Goal: Find specific page/section: Find specific page/section

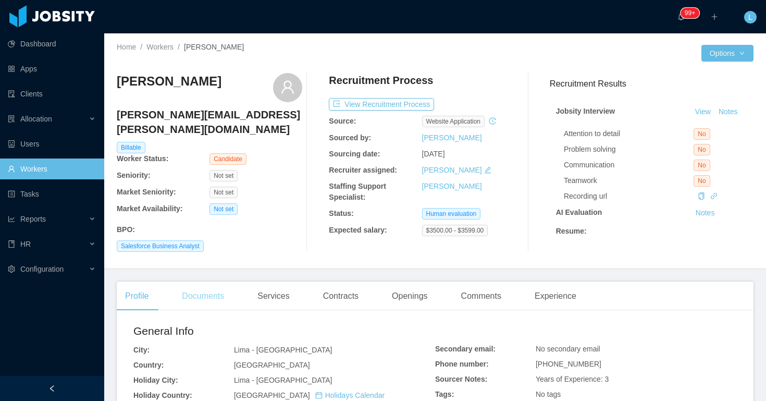
click at [212, 291] on div "Documents" at bounding box center [203, 295] width 59 height 29
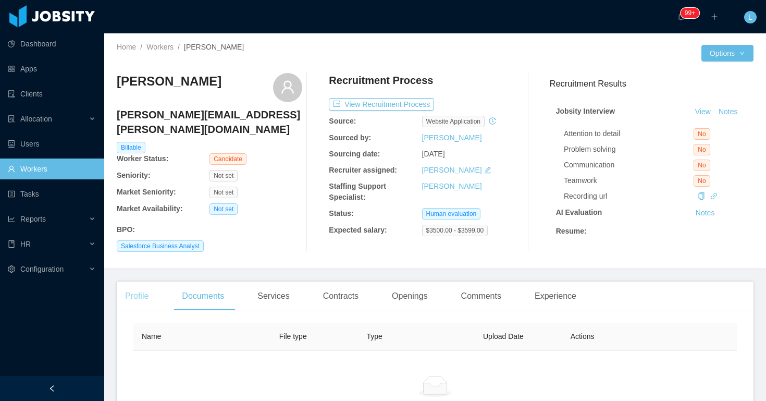
click at [148, 297] on div "Profile" at bounding box center [137, 295] width 40 height 29
